Goal: Information Seeking & Learning: Learn about a topic

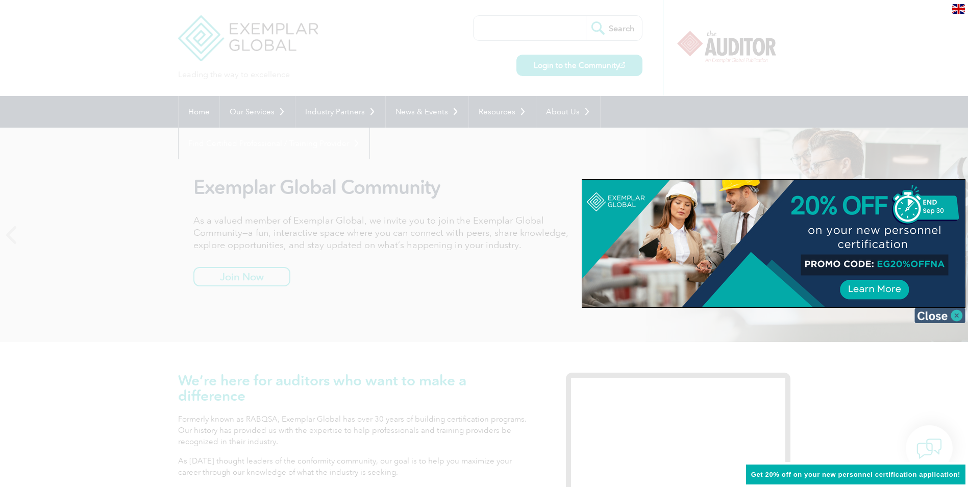
click at [956, 317] on img at bounding box center [940, 315] width 51 height 15
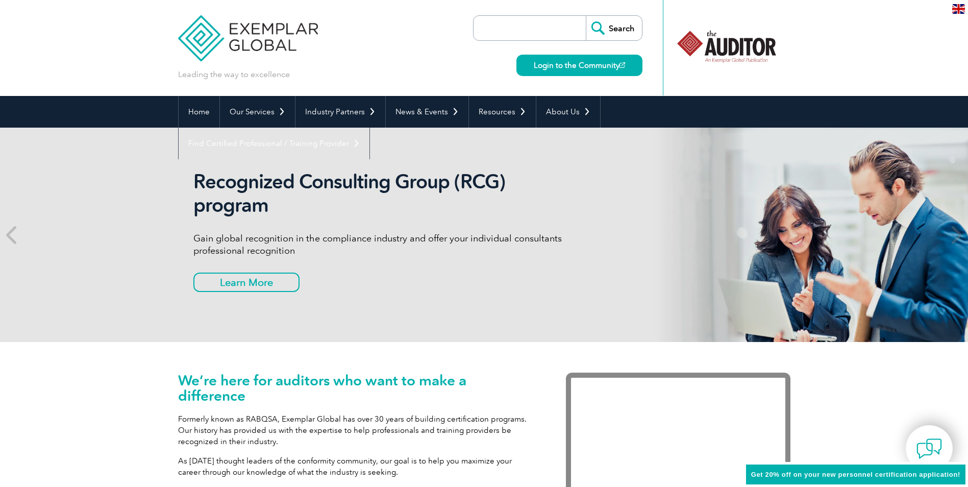
click at [487, 32] on input "search" at bounding box center [532, 28] width 107 height 24
paste input "Quality Management Systems Lead Auditor (ISO 9001:2015 e ISO 19011:2018)"
type input "Quality Management Systems Lead Auditor (ISO 9001:2015 e ISO 19011:2018)"
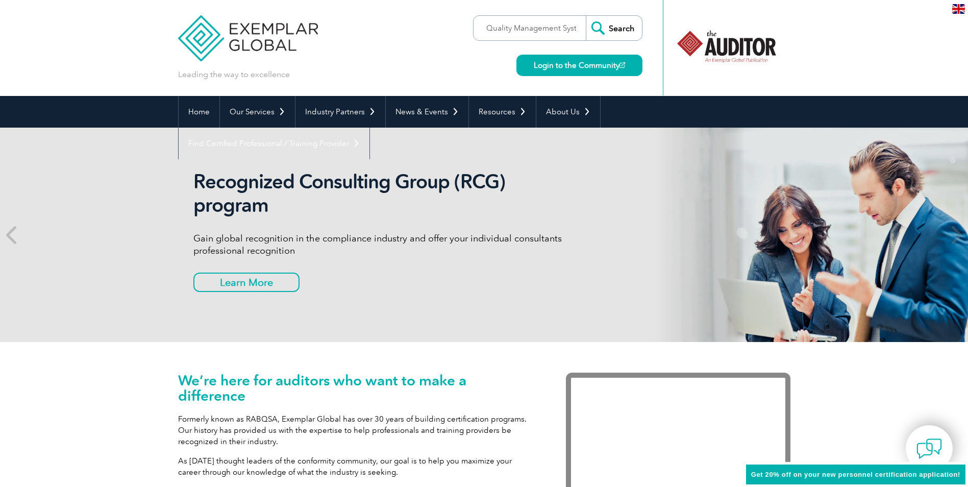
click at [627, 29] on input "Search" at bounding box center [614, 28] width 56 height 24
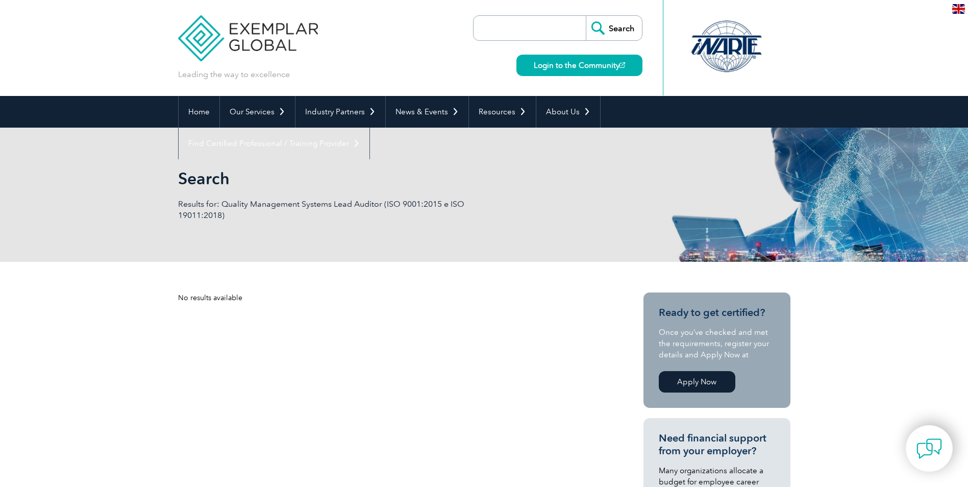
click at [519, 27] on input "search" at bounding box center [532, 28] width 107 height 24
type input "lead"
click at [586, 16] on input "Search" at bounding box center [614, 28] width 56 height 24
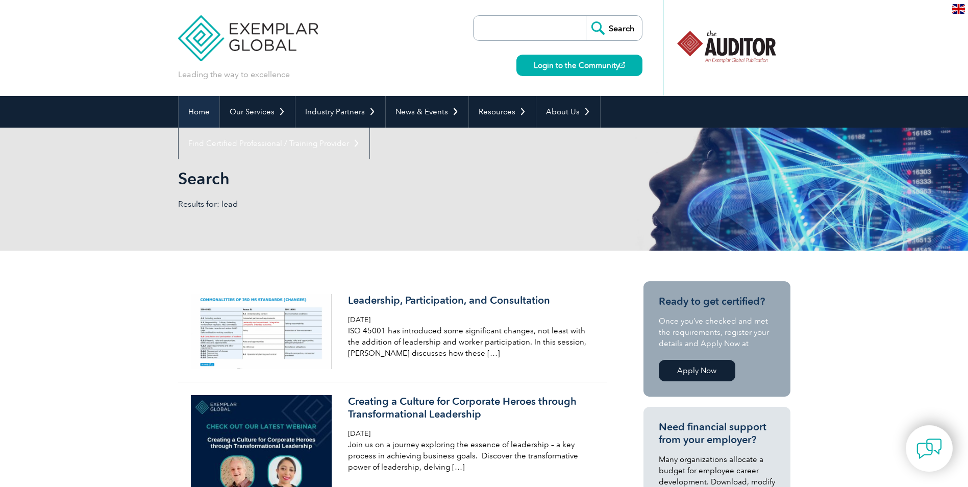
click at [198, 112] on link "Home" at bounding box center [199, 112] width 41 height 32
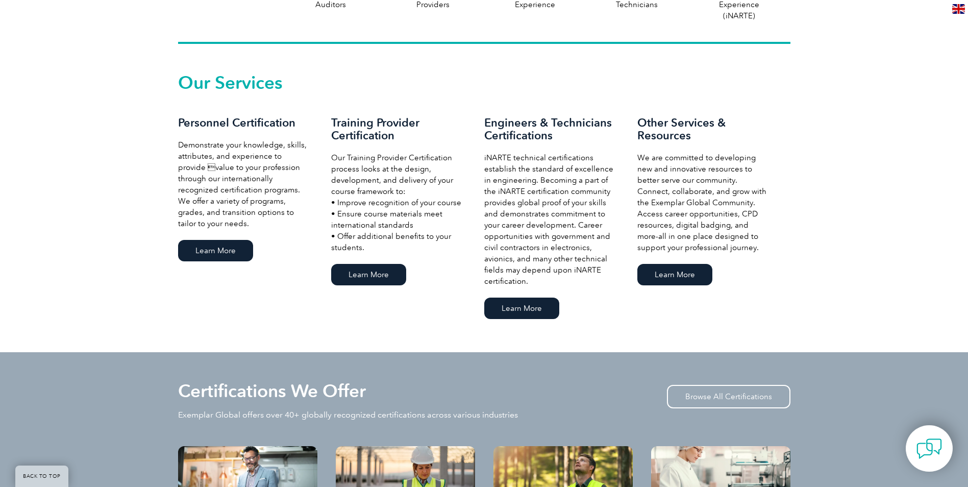
scroll to position [664, 0]
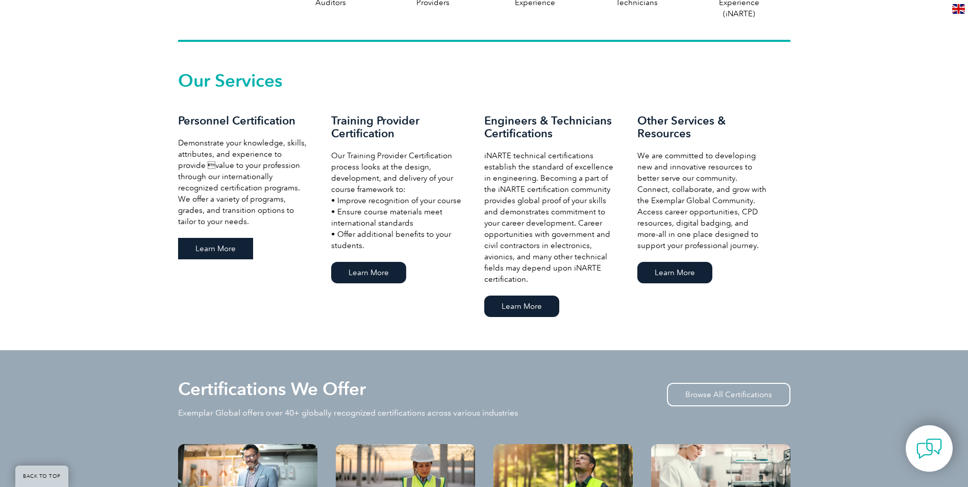
click at [216, 249] on link "Learn More" at bounding box center [215, 248] width 75 height 21
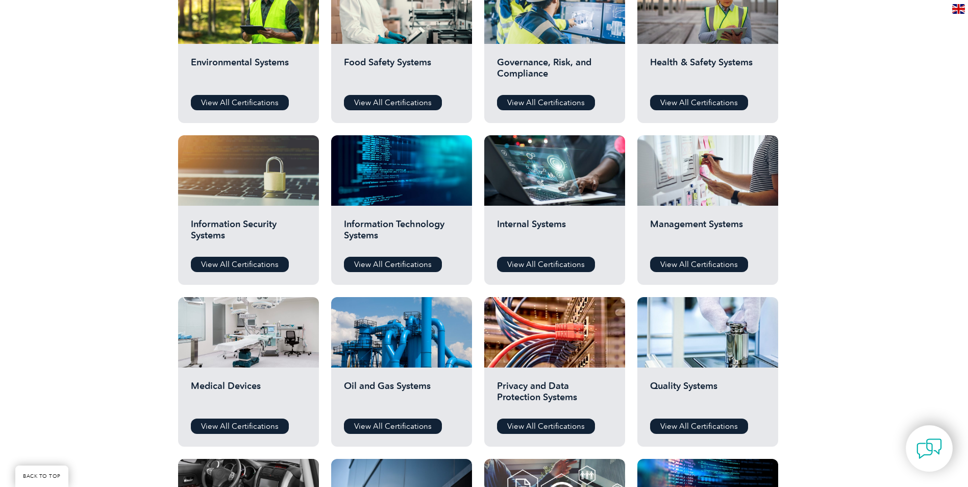
scroll to position [357, 0]
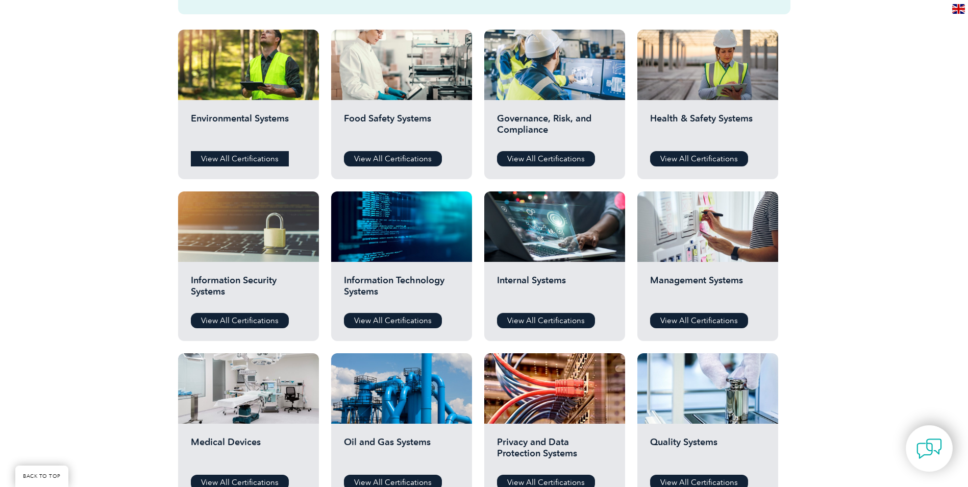
click at [250, 153] on link "View All Certifications" at bounding box center [240, 158] width 98 height 15
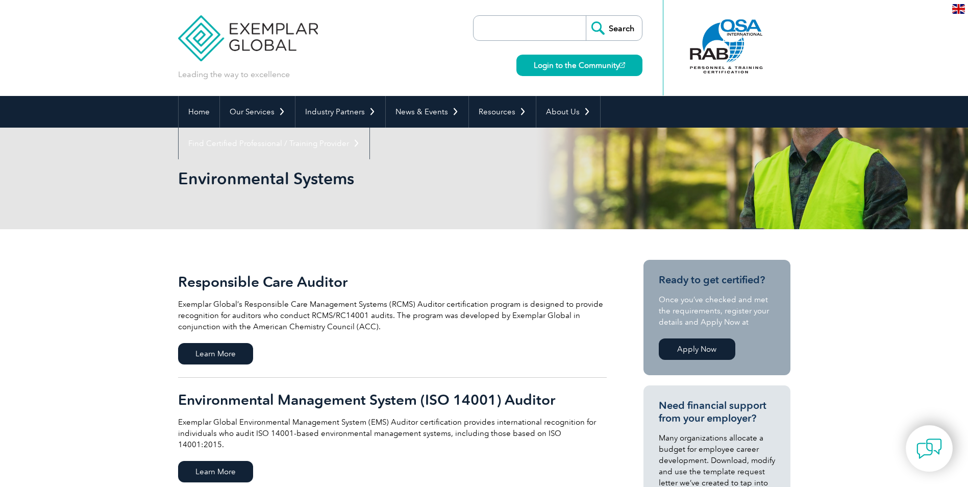
click at [966, 10] on div "en" at bounding box center [958, 8] width 19 height 17
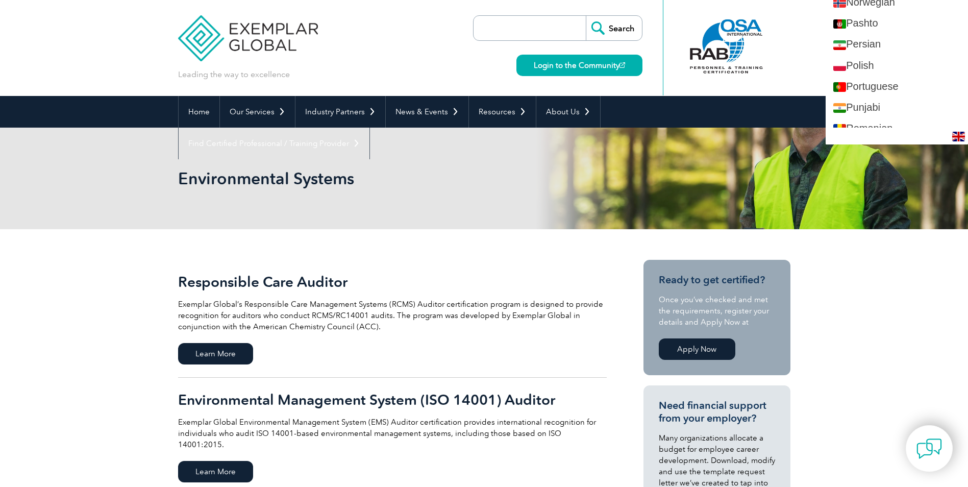
scroll to position [1429, 0]
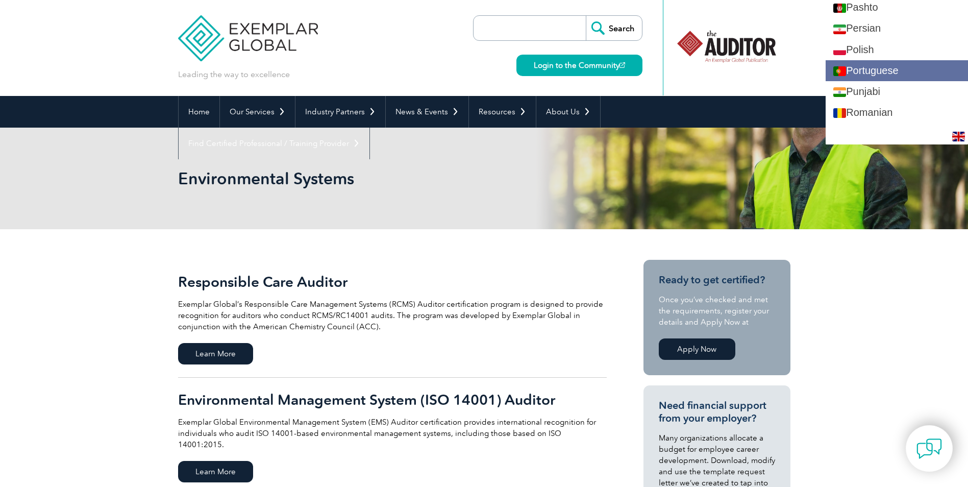
click at [913, 72] on link "Portuguese" at bounding box center [897, 70] width 142 height 21
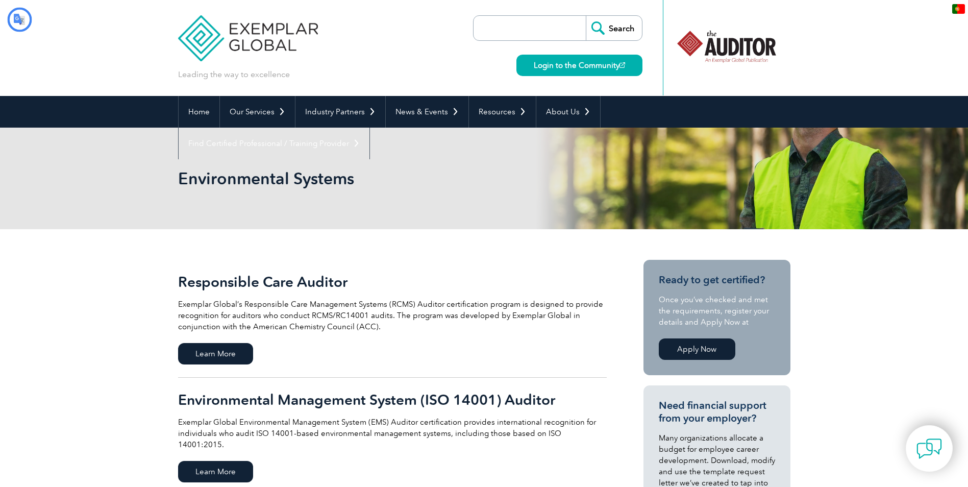
scroll to position [0, 0]
type input "Procurar"
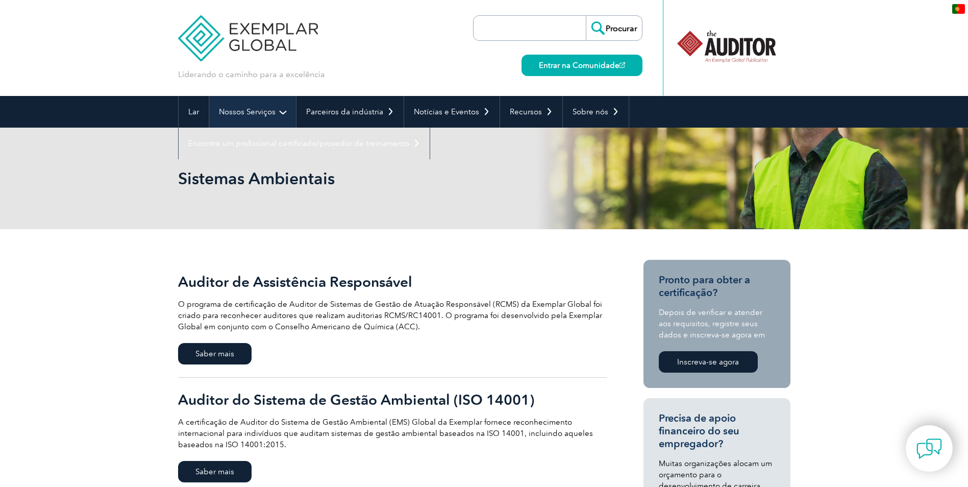
click at [282, 114] on link "Nossos Serviços" at bounding box center [252, 112] width 87 height 32
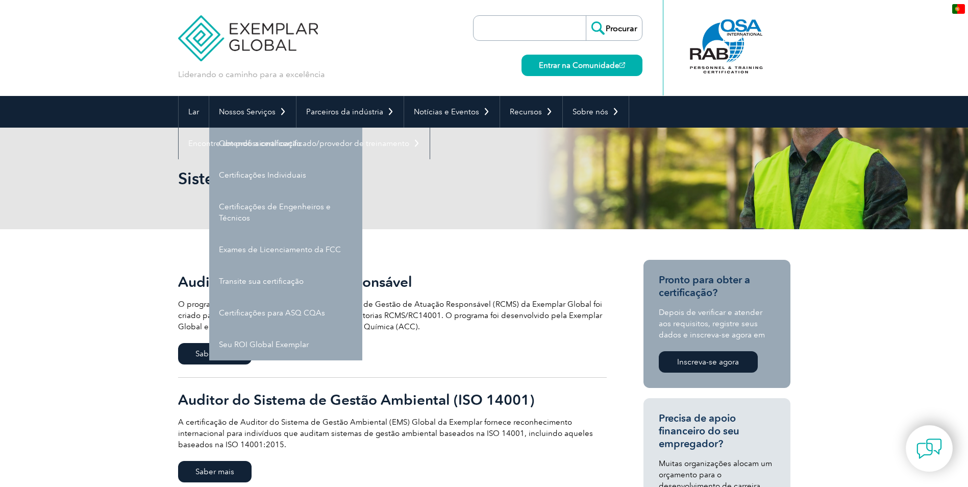
click at [290, 208] on div "Sistemas Ambientais" at bounding box center [484, 179] width 612 height 102
click at [289, 209] on font "Certificações de Engenheiros e Técnicos" at bounding box center [275, 212] width 112 height 20
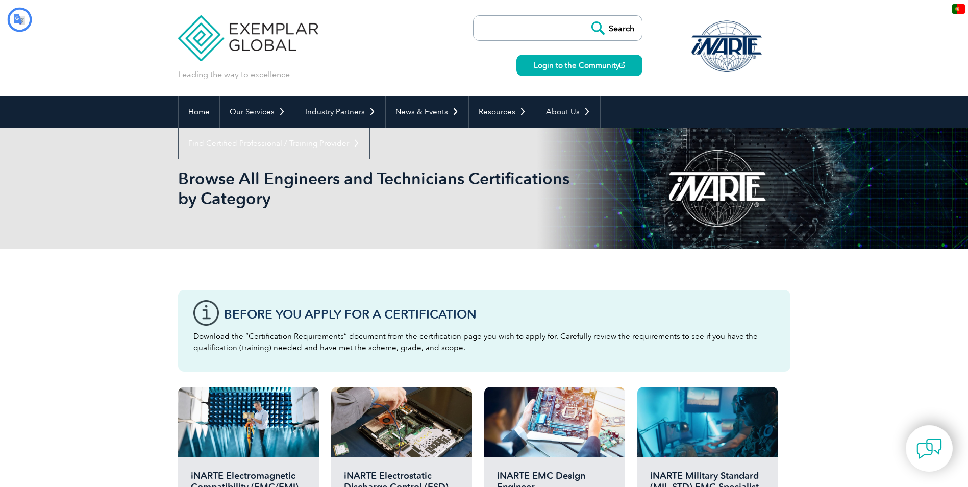
type input "Procurar"
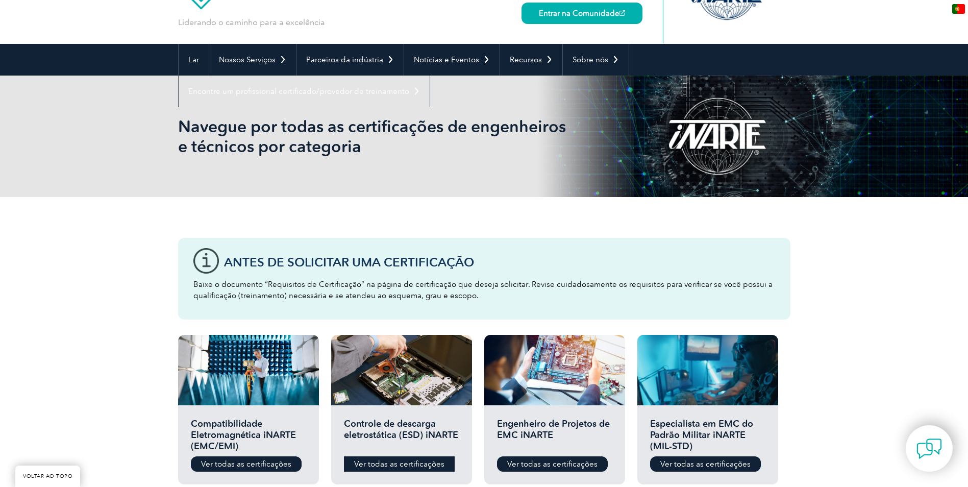
scroll to position [51, 0]
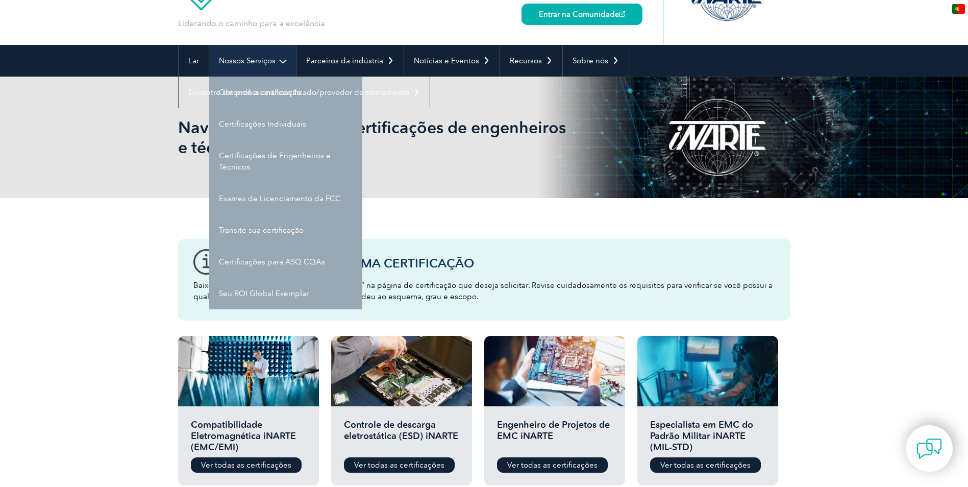
click at [259, 55] on link "Nossos Serviços" at bounding box center [252, 61] width 87 height 32
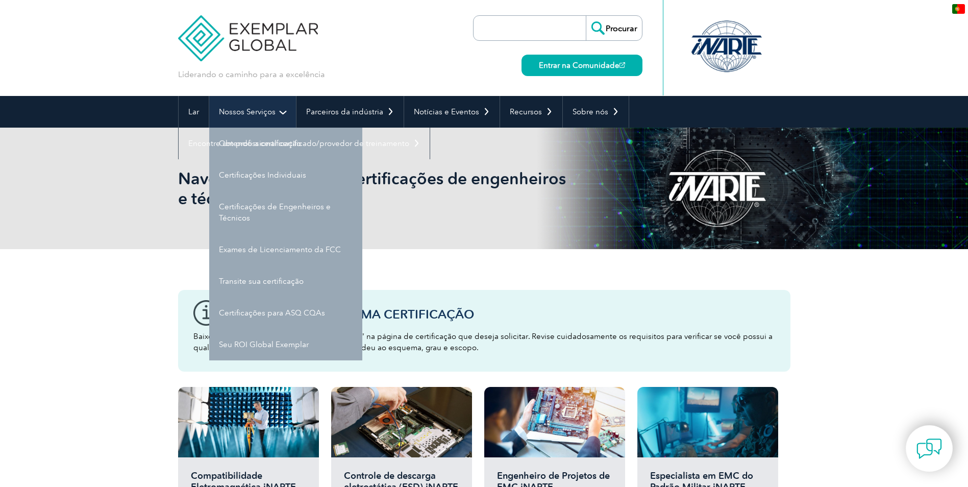
click at [278, 111] on link "Nossos Serviços" at bounding box center [252, 112] width 87 height 32
click at [286, 111] on link "Nossos Serviços" at bounding box center [252, 112] width 87 height 32
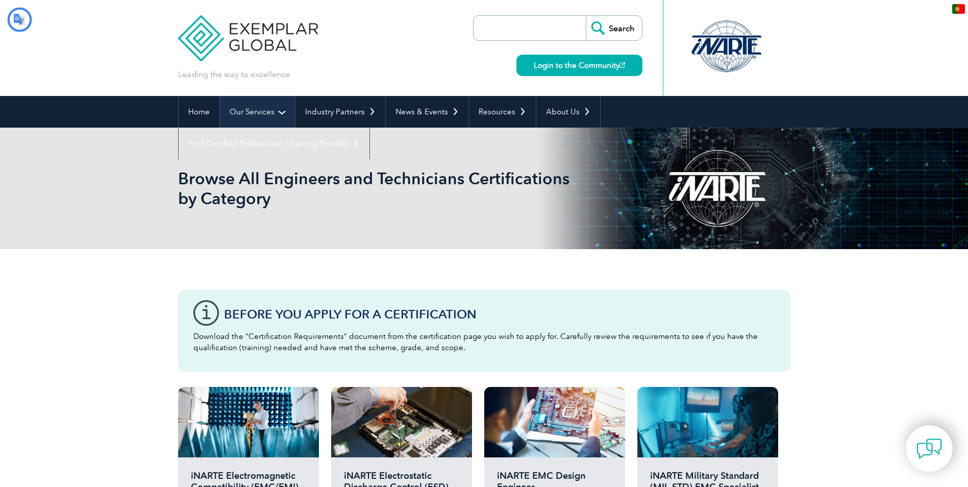
type input "Procurar"
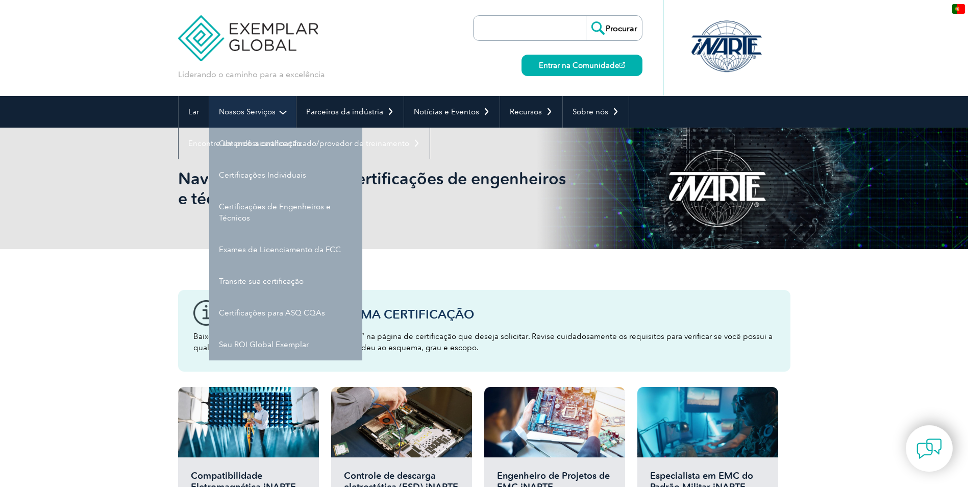
click at [288, 115] on link "Nossos Serviços" at bounding box center [252, 112] width 87 height 32
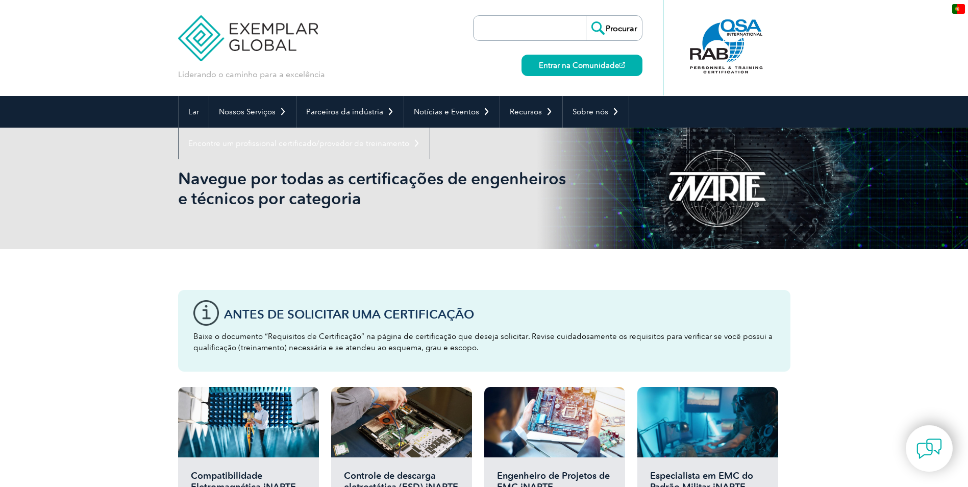
click at [953, 11] on img at bounding box center [958, 9] width 13 height 10
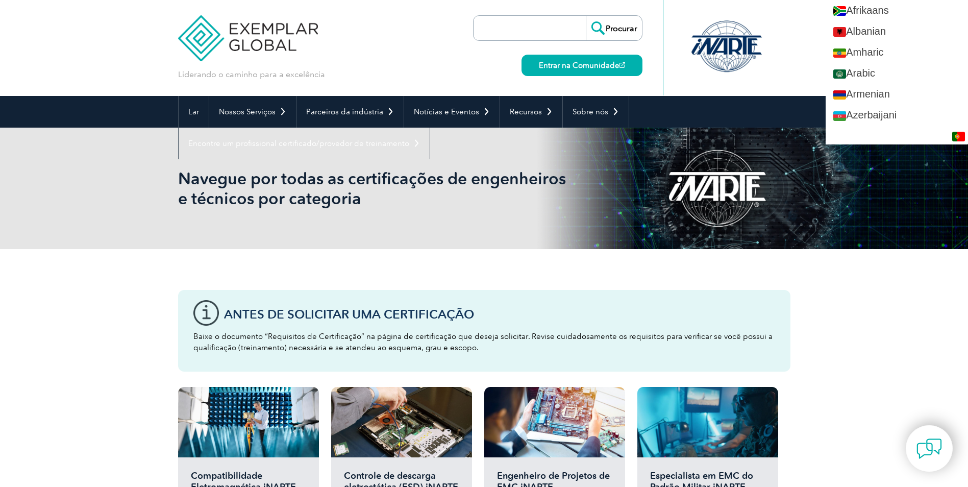
click at [516, 31] on input "search" at bounding box center [532, 28] width 107 height 24
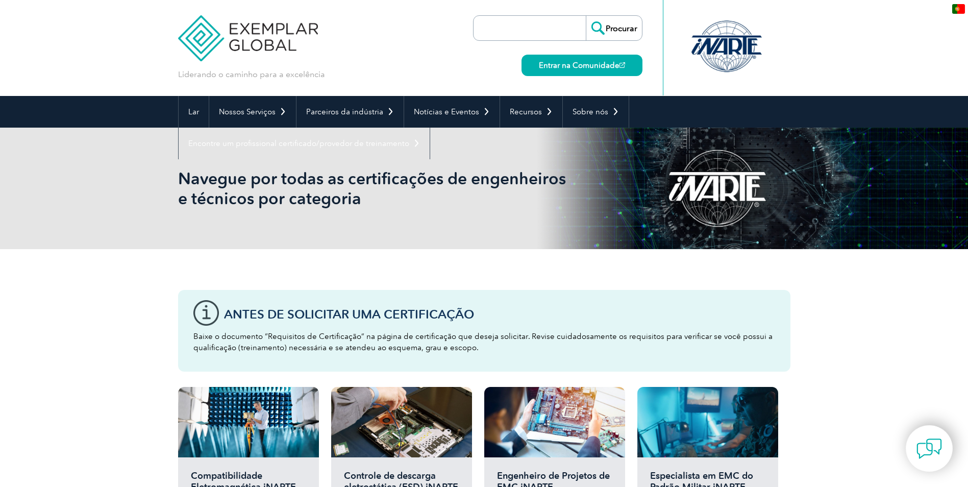
click at [427, 90] on div "Liderando o caminho para a excelência" at bounding box center [484, 48] width 612 height 96
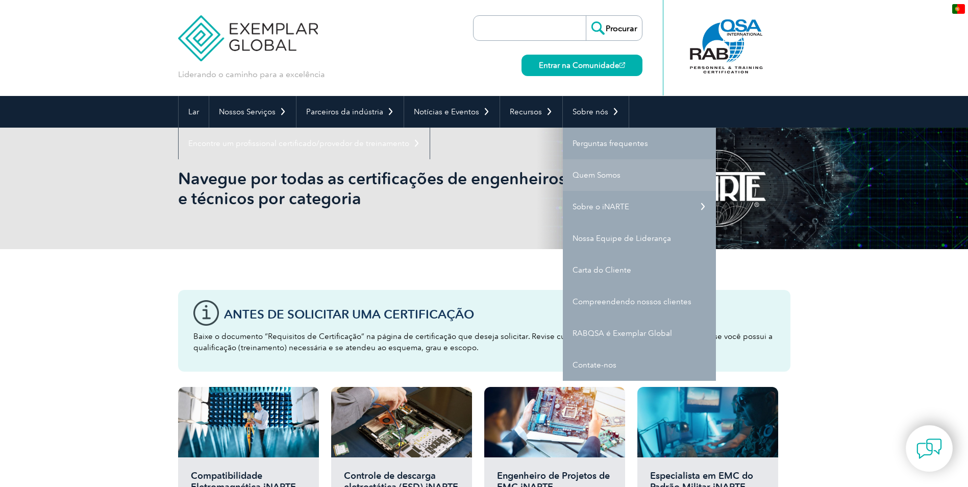
click at [593, 176] on font "Quem Somos" at bounding box center [597, 174] width 48 height 9
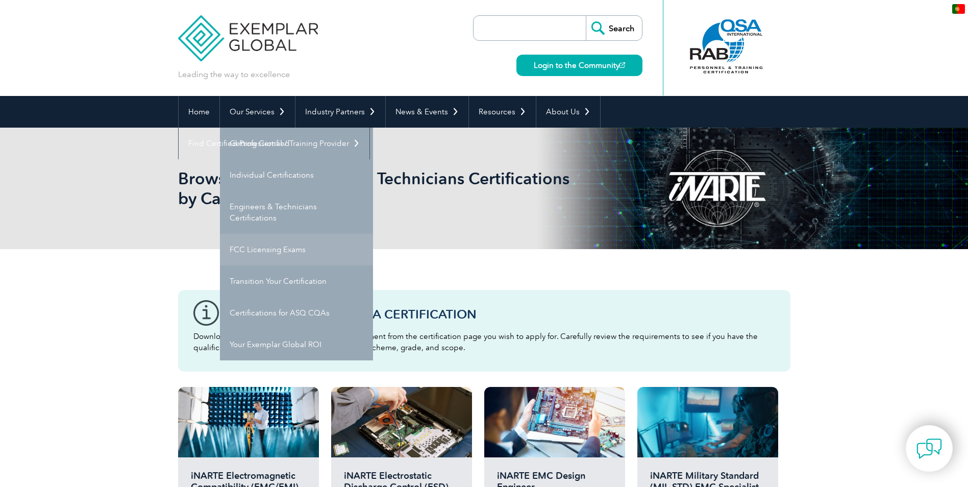
click at [272, 249] on link "FCC Licensing Exams" at bounding box center [296, 250] width 153 height 32
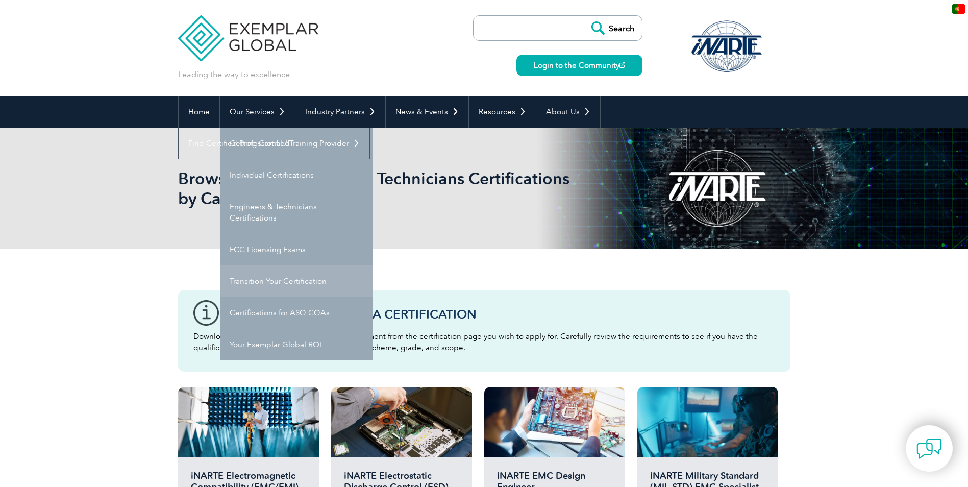
click at [265, 274] on link "Transition Your Certification" at bounding box center [296, 281] width 153 height 32
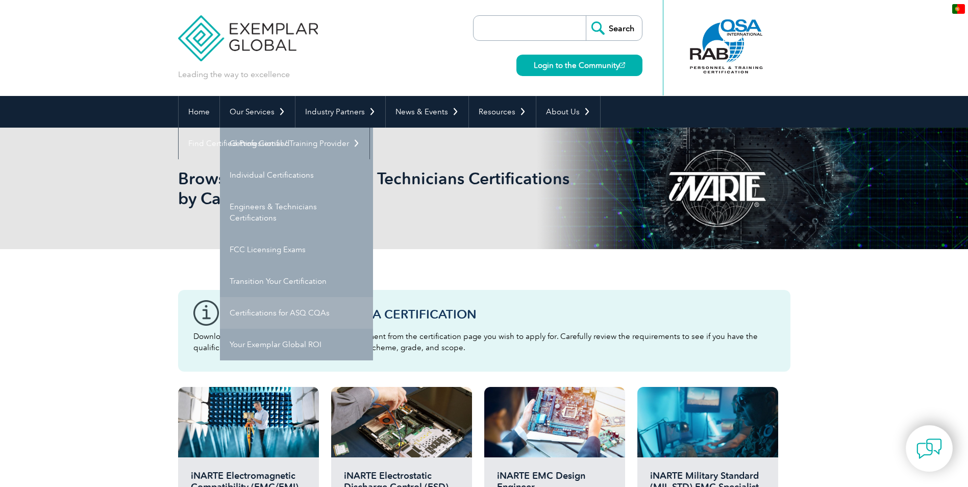
click at [285, 311] on link "Certifications for ASQ CQAs" at bounding box center [296, 313] width 153 height 32
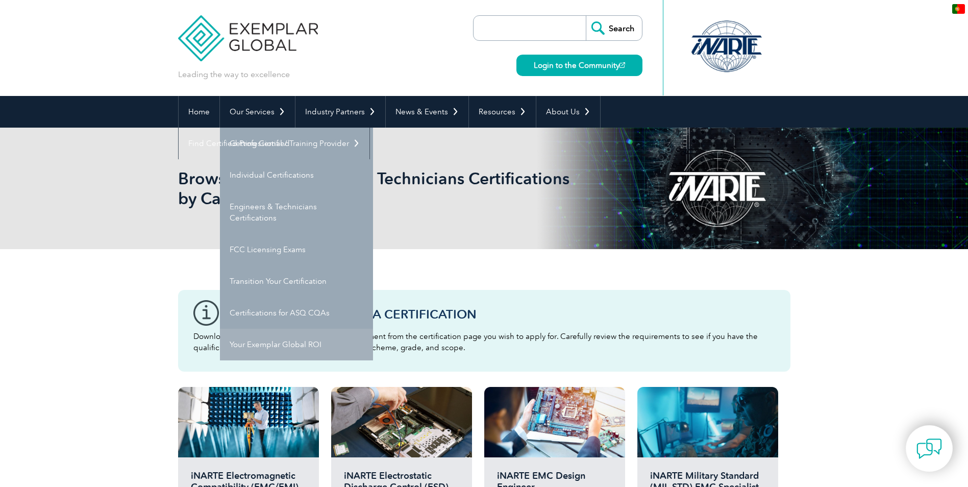
click at [293, 344] on link "Your Exemplar Global ROI" at bounding box center [296, 345] width 153 height 32
click at [304, 170] on link "Individual Certifications" at bounding box center [296, 175] width 153 height 32
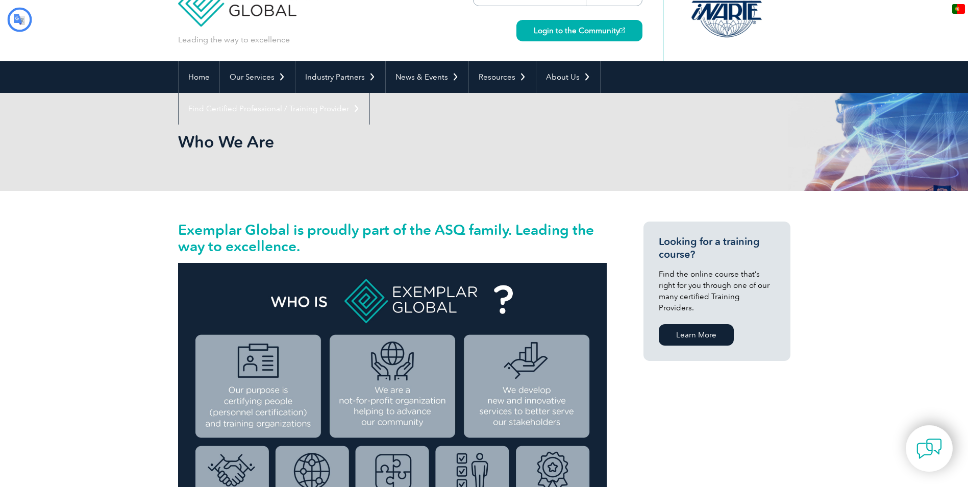
scroll to position [51, 0]
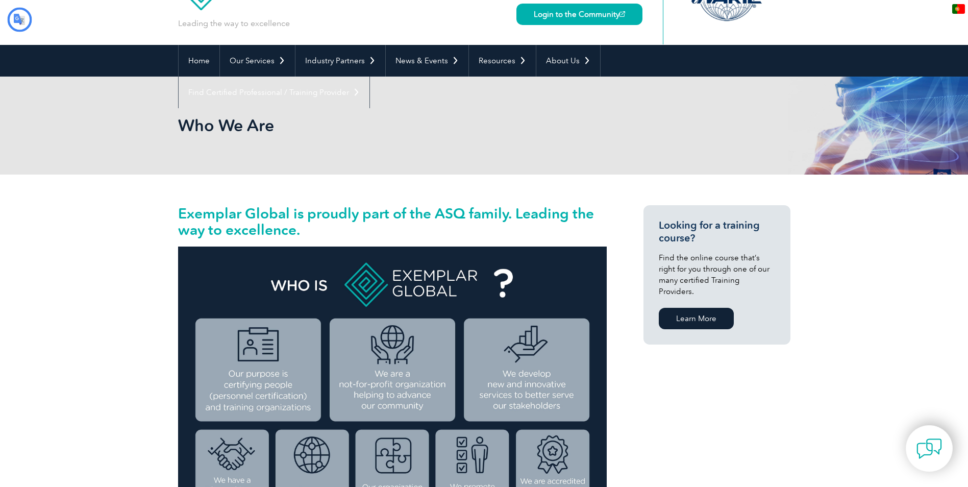
type input "Procurar"
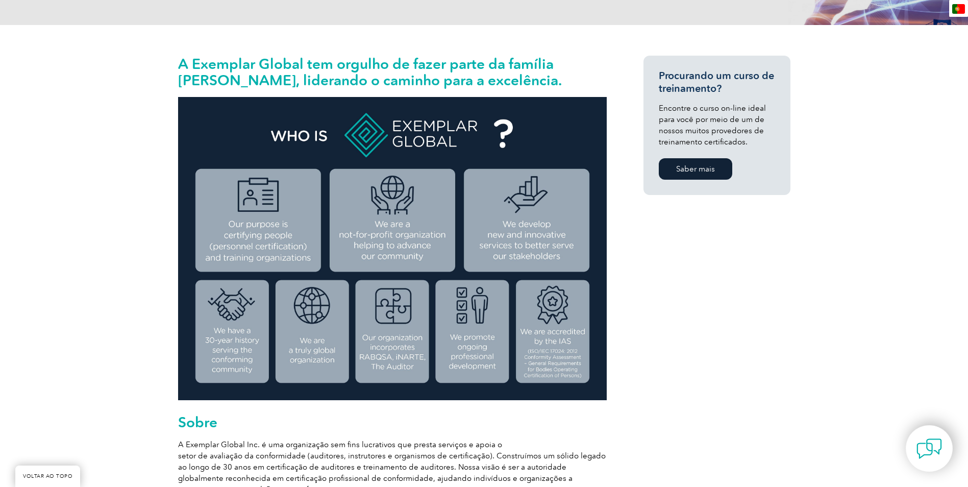
scroll to position [0, 0]
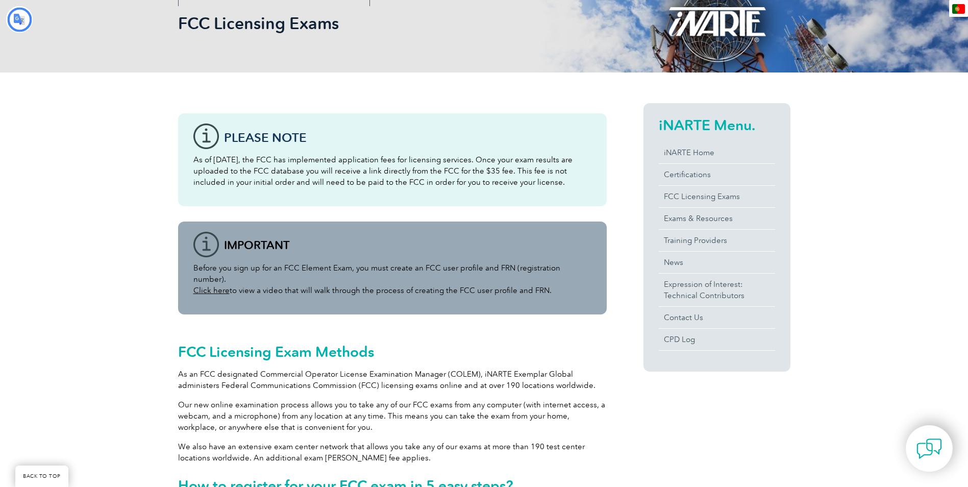
type input "Procurar"
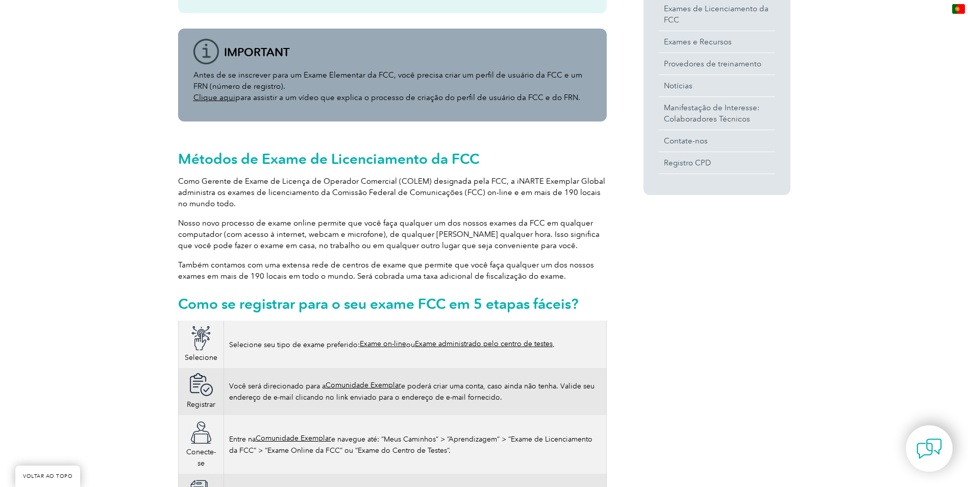
scroll to position [204, 0]
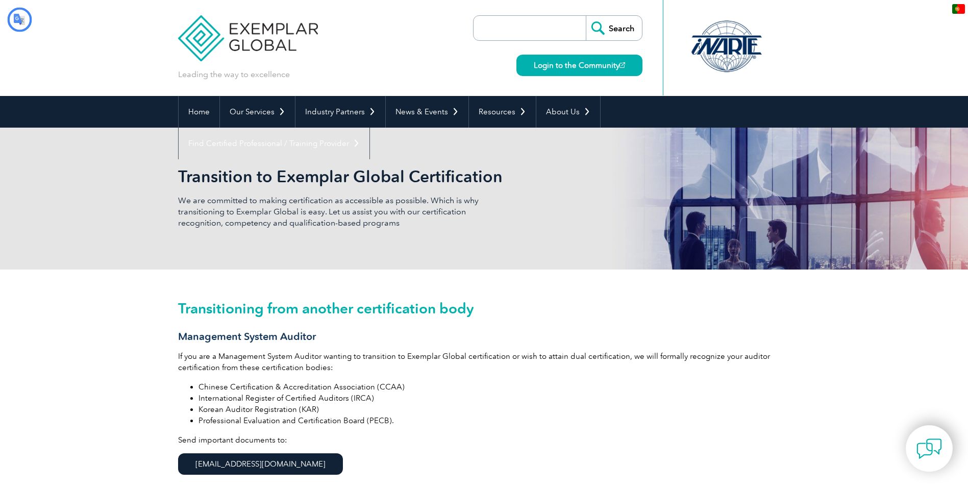
type input "Procurar"
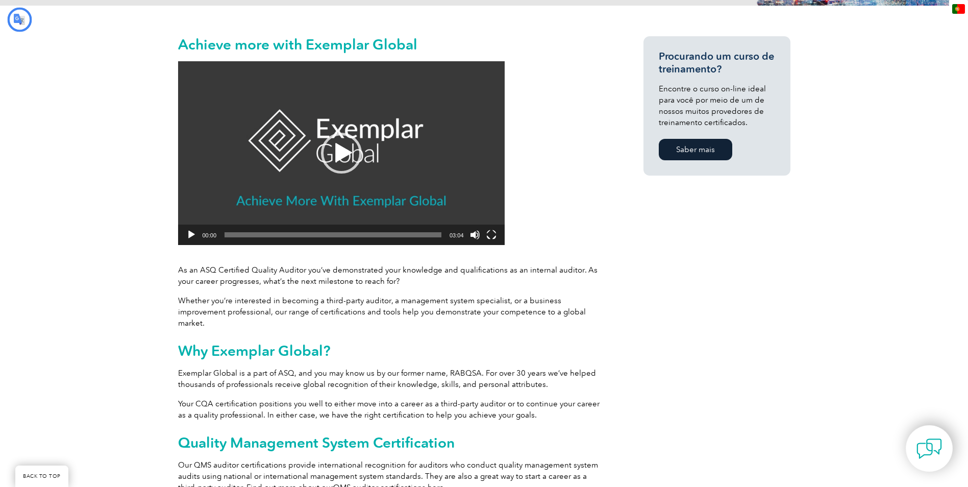
type input "Procurar"
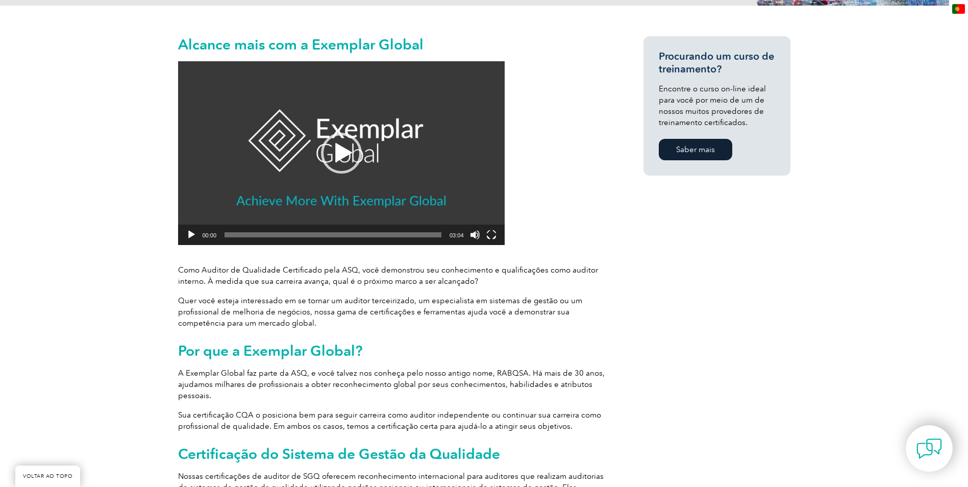
scroll to position [16, 0]
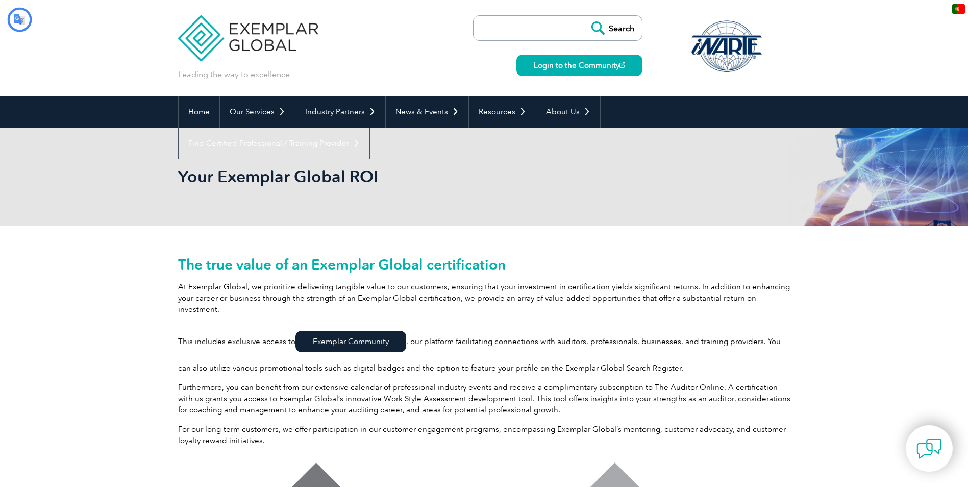
type input "Procurar"
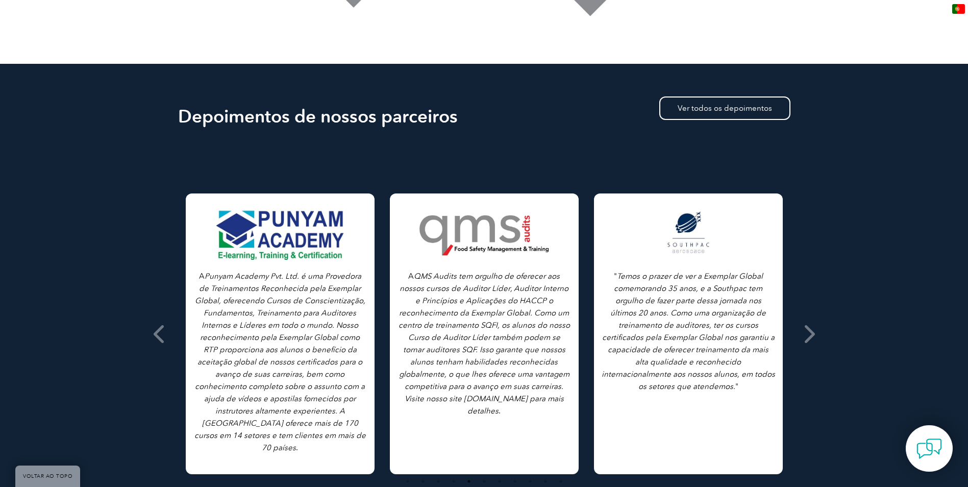
scroll to position [868, 0]
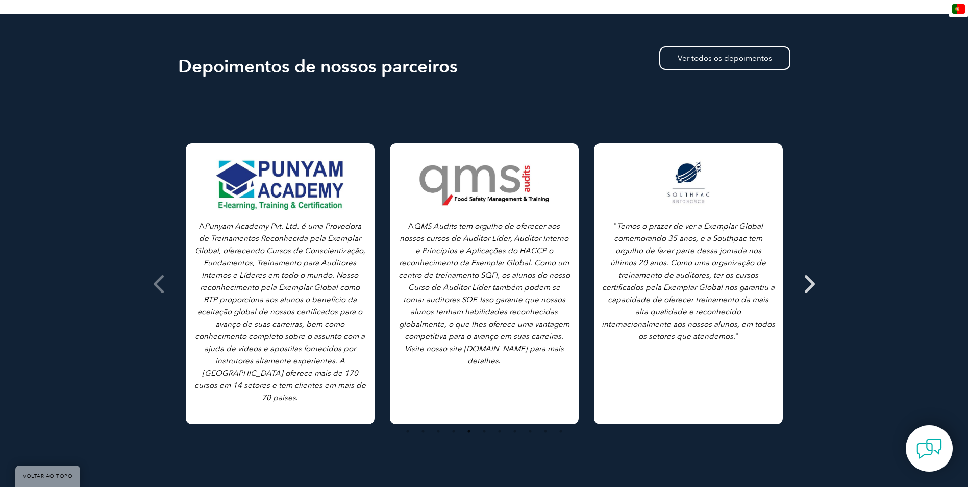
click at [816, 287] on span at bounding box center [808, 283] width 25 height 383
click at [809, 284] on icon at bounding box center [808, 284] width 13 height 0
click at [159, 284] on icon at bounding box center [160, 284] width 13 height 0
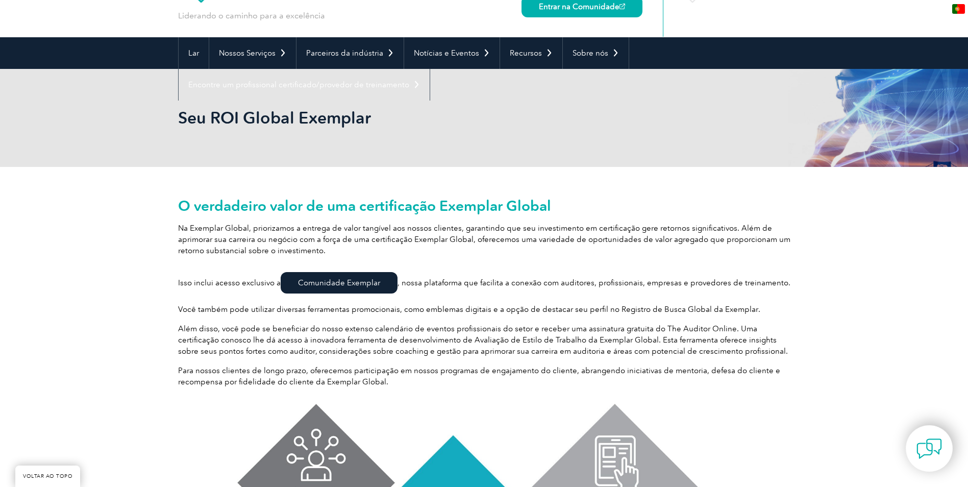
scroll to position [0, 0]
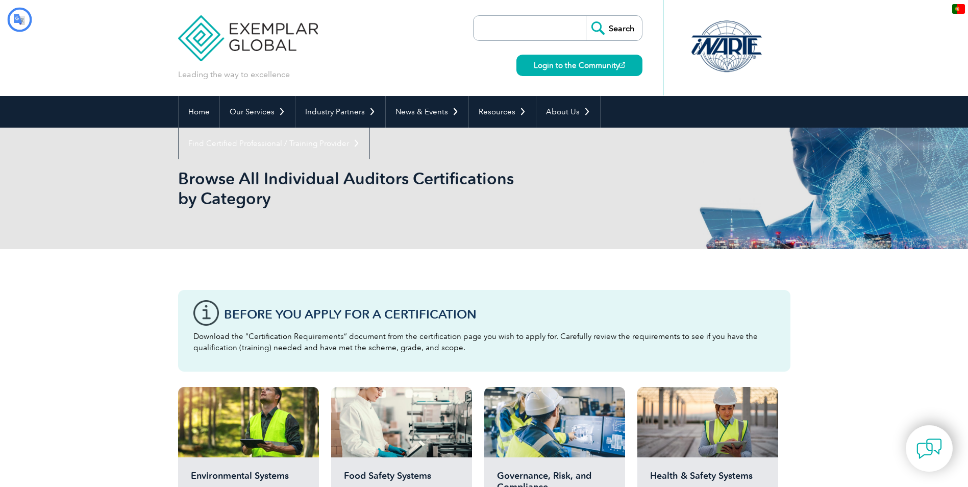
type input "Procurar"
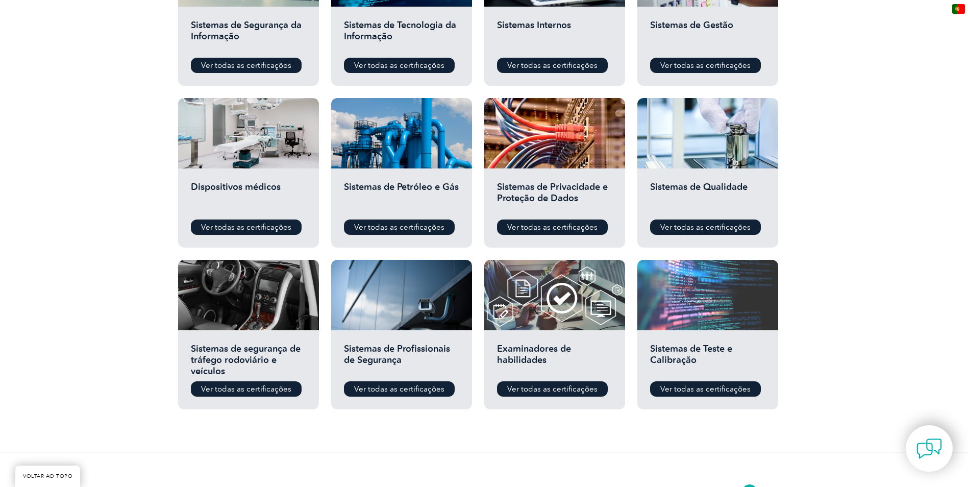
scroll to position [715, 0]
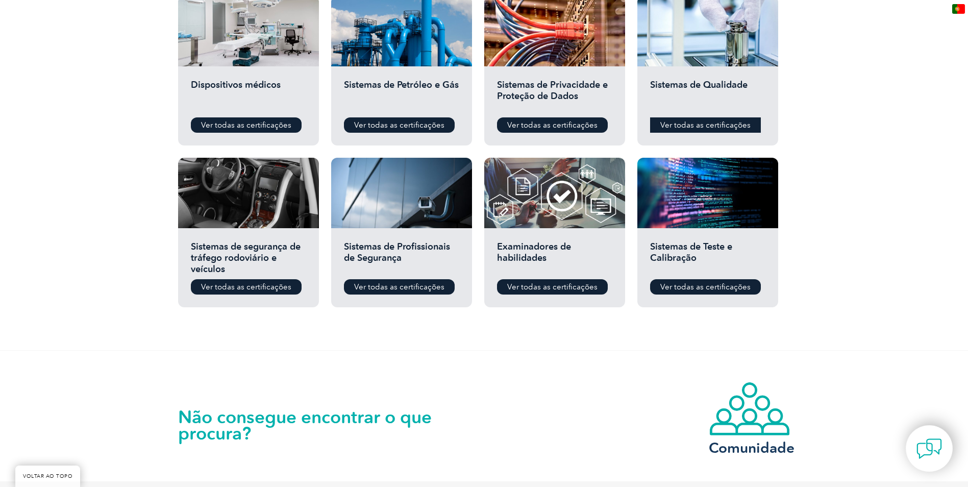
click at [715, 124] on font "Ver todas as certificações" at bounding box center [705, 124] width 90 height 9
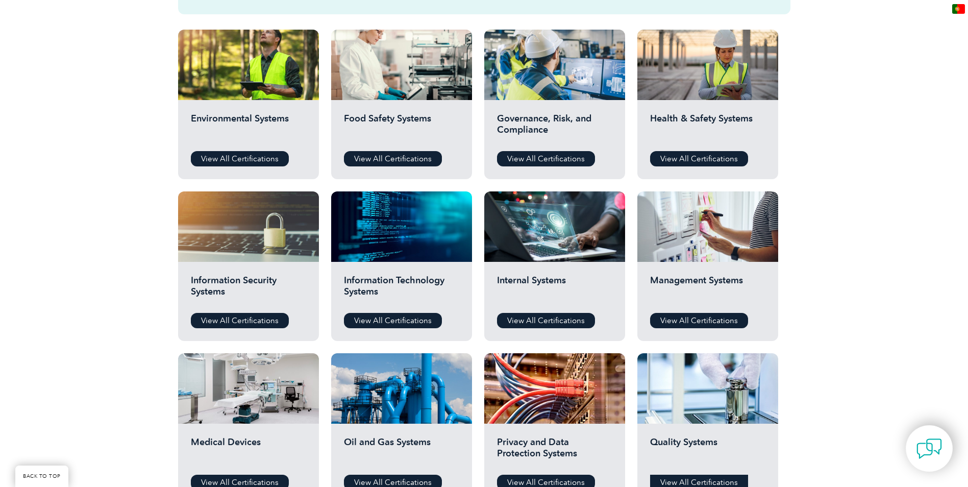
scroll to position [204, 0]
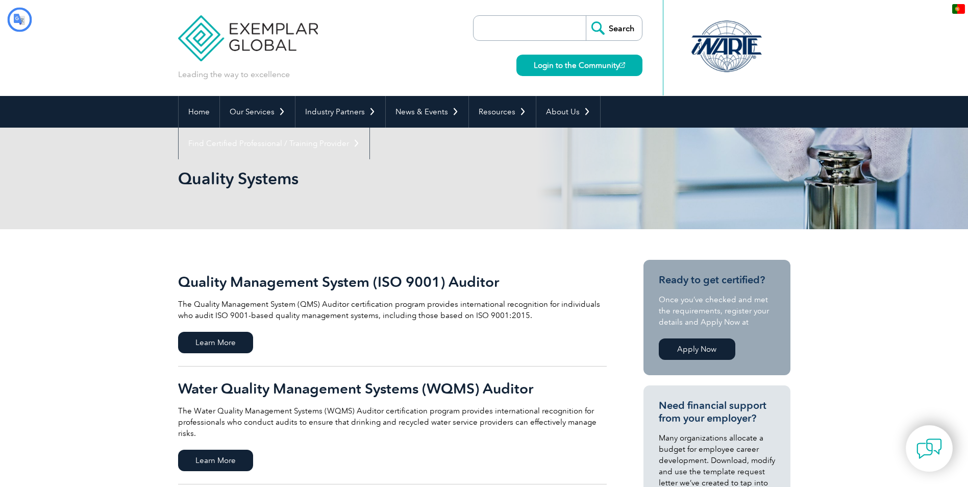
type input "Procurar"
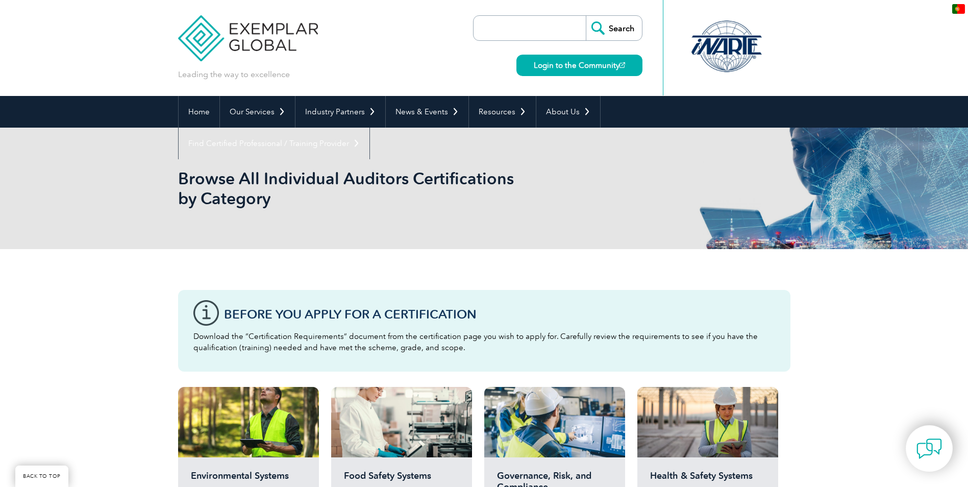
scroll to position [204, 0]
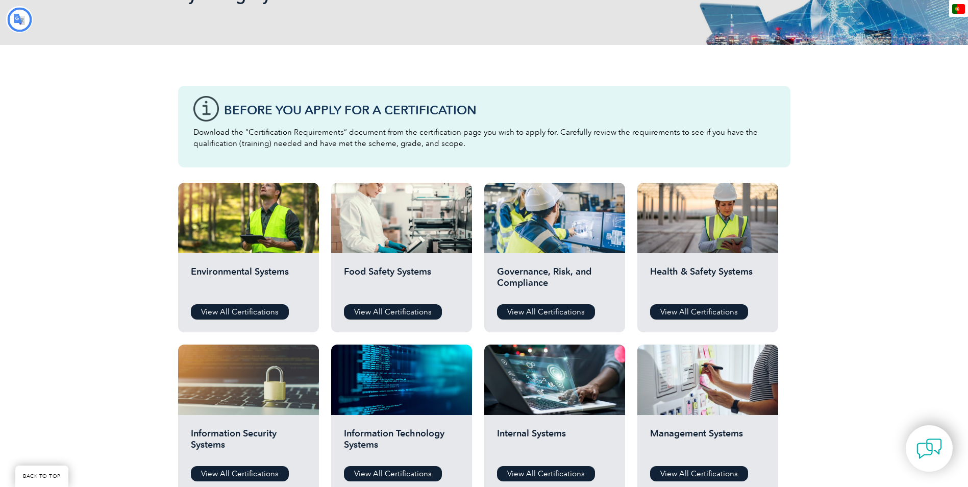
type input "Procurar"
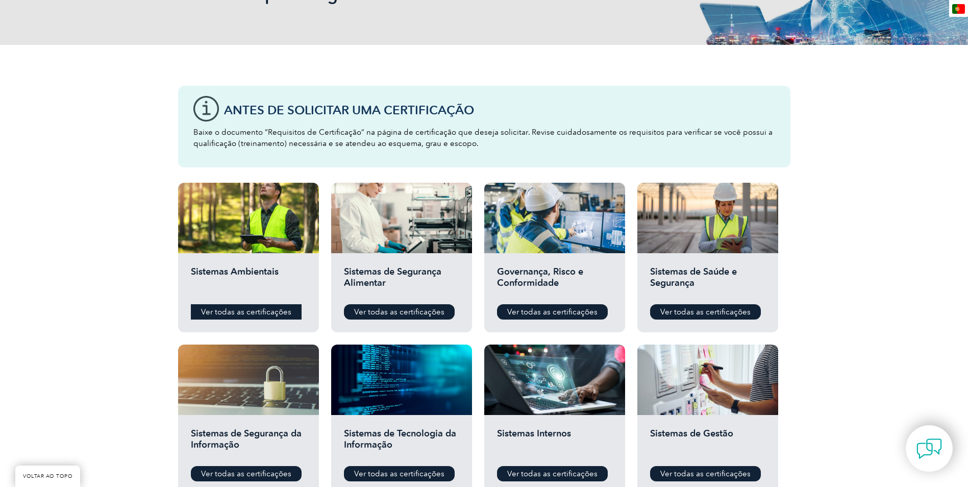
click at [244, 311] on font "Ver todas as certificações" at bounding box center [246, 311] width 90 height 9
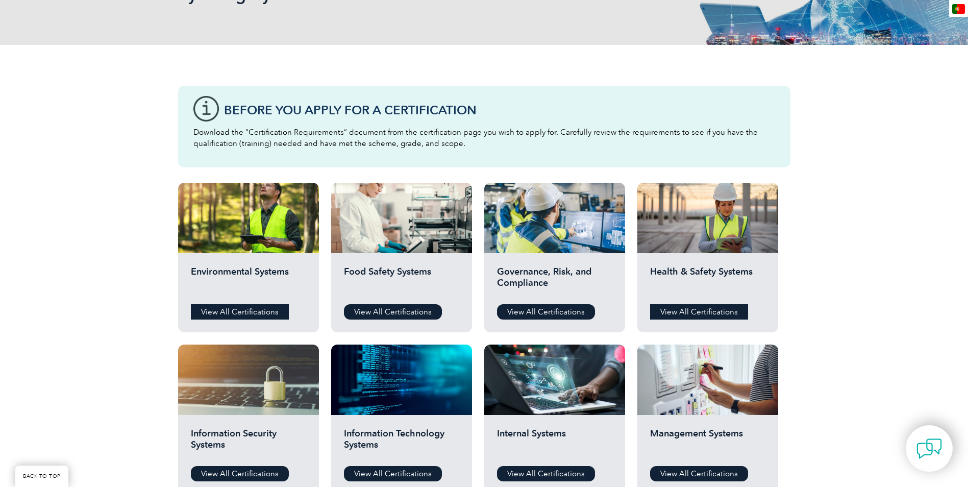
click at [693, 310] on link "View All Certifications" at bounding box center [699, 311] width 98 height 15
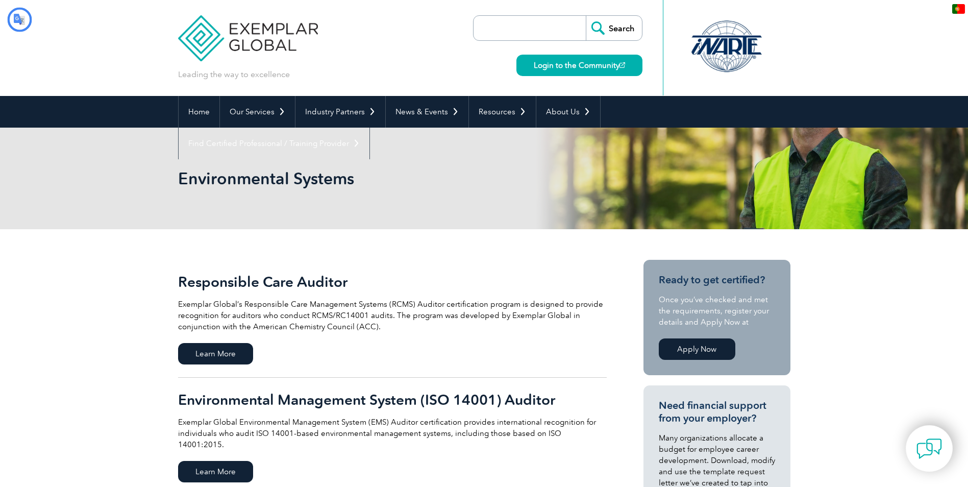
type input "Procurar"
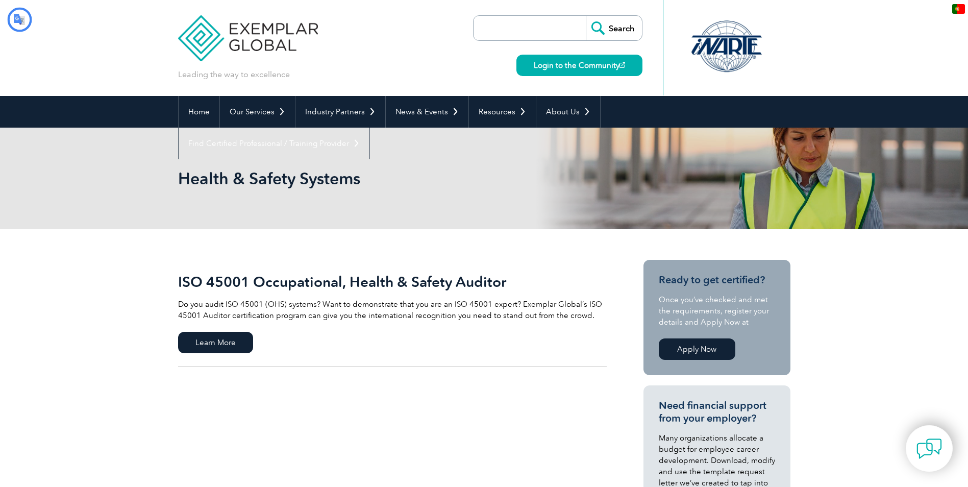
type input "Procurar"
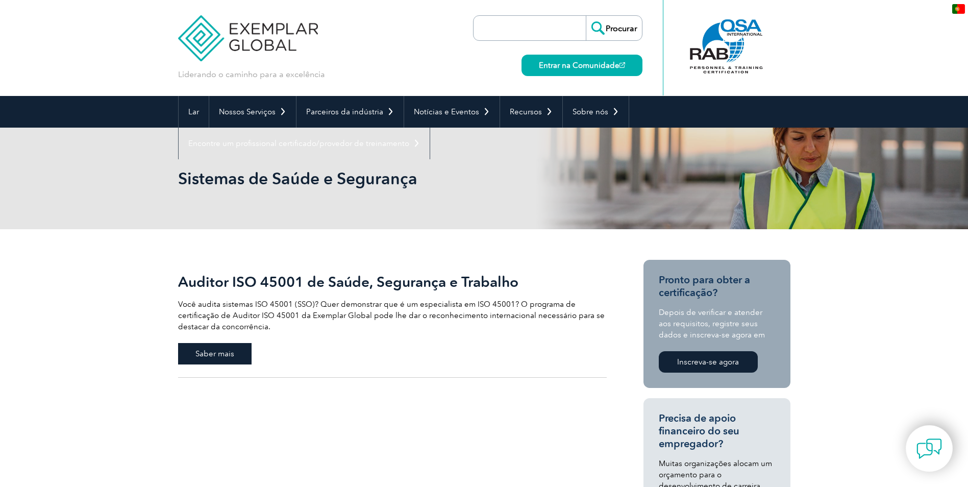
click at [226, 350] on font "Saber mais" at bounding box center [214, 353] width 39 height 9
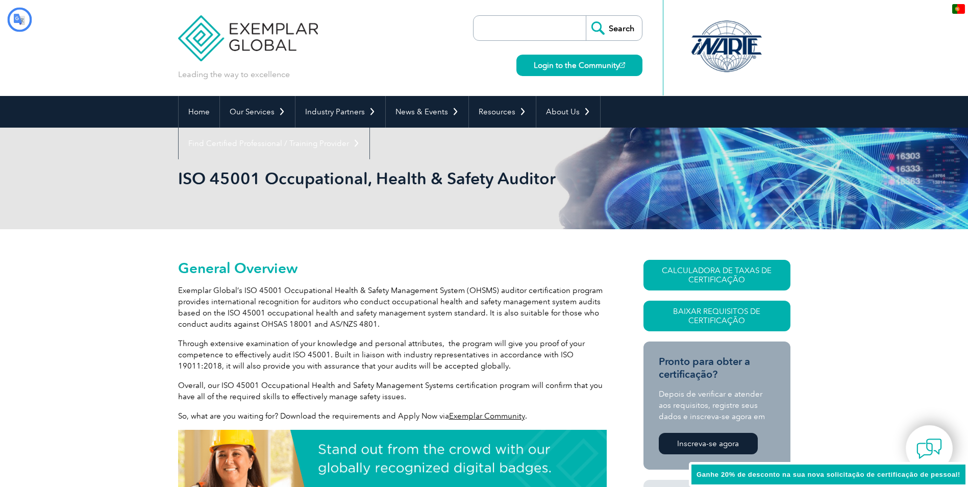
type input "Procurar"
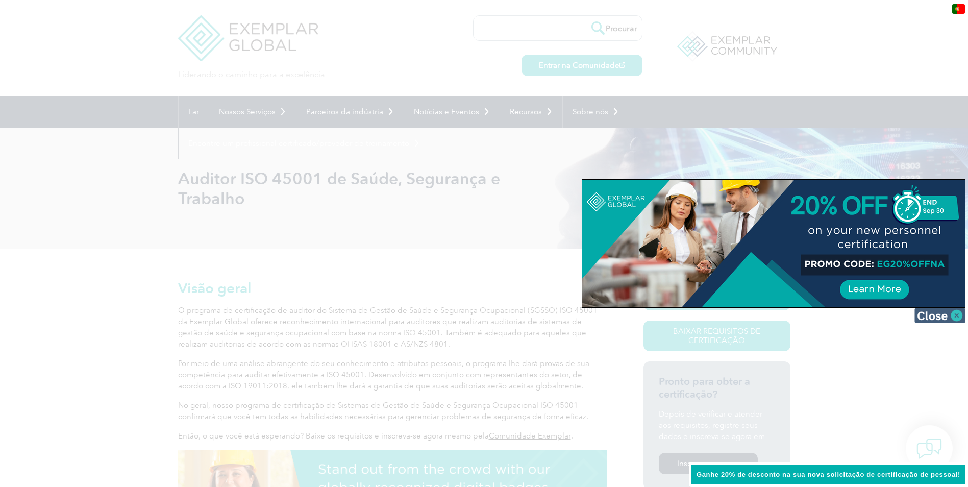
click at [954, 317] on img at bounding box center [940, 315] width 51 height 15
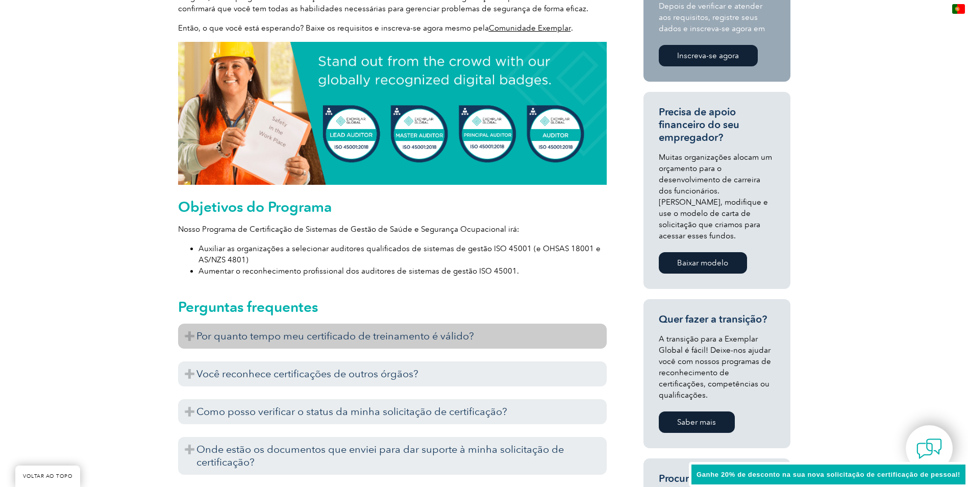
scroll to position [408, 0]
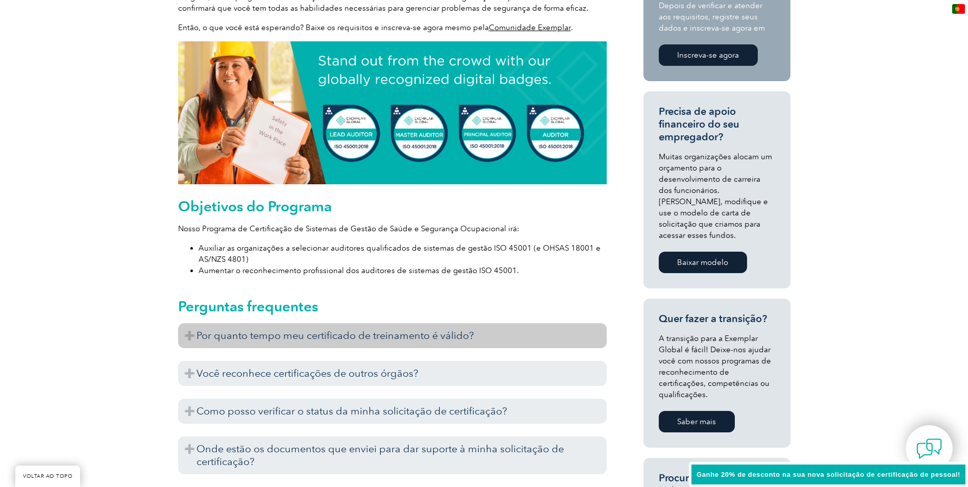
click at [197, 329] on font "Por quanto tempo meu certificado de treinamento é válido?" at bounding box center [336, 335] width 278 height 12
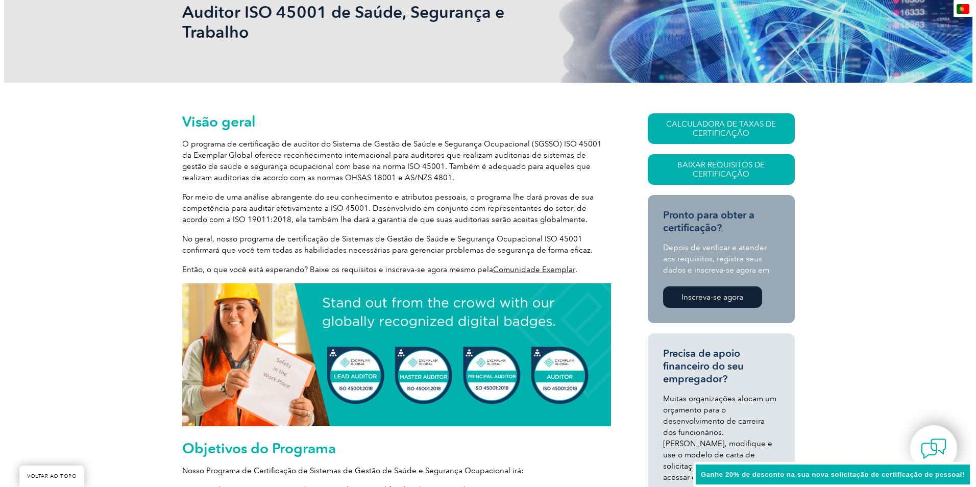
scroll to position [102, 0]
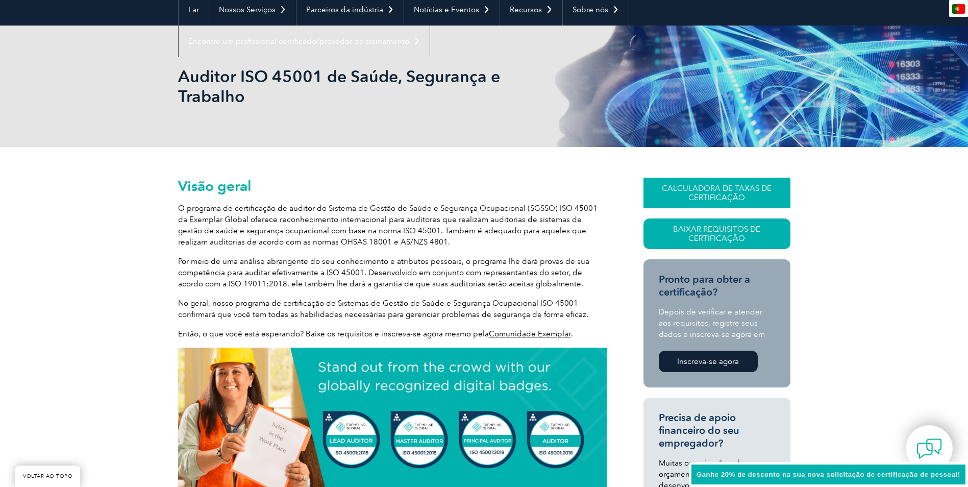
click at [710, 184] on font "CALCULADORA DE TAXAS DE CERTIFICAÇÃO" at bounding box center [717, 193] width 110 height 18
